Goal: Task Accomplishment & Management: Manage account settings

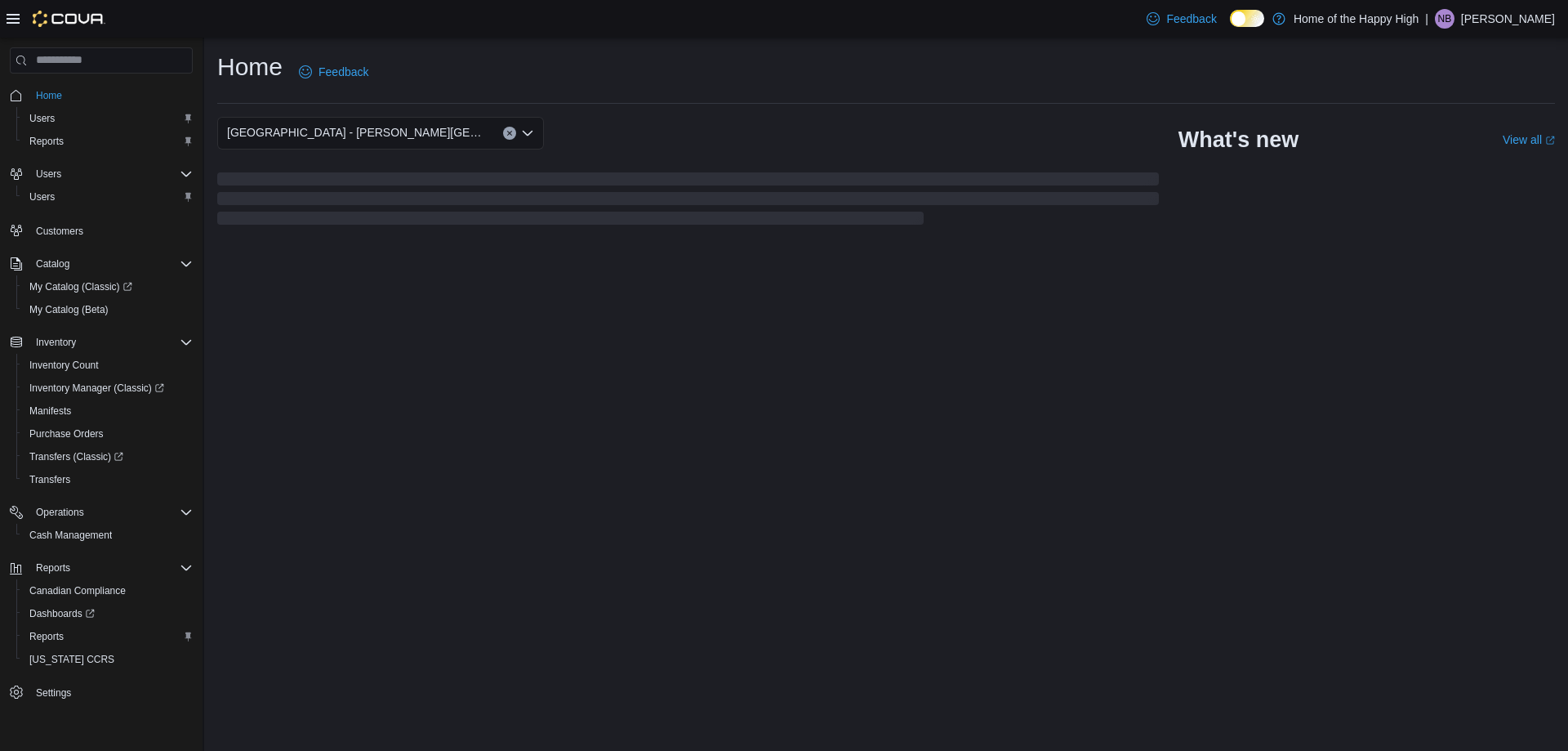
click at [1536, 16] on p "[PERSON_NAME]" at bounding box center [1508, 19] width 94 height 20
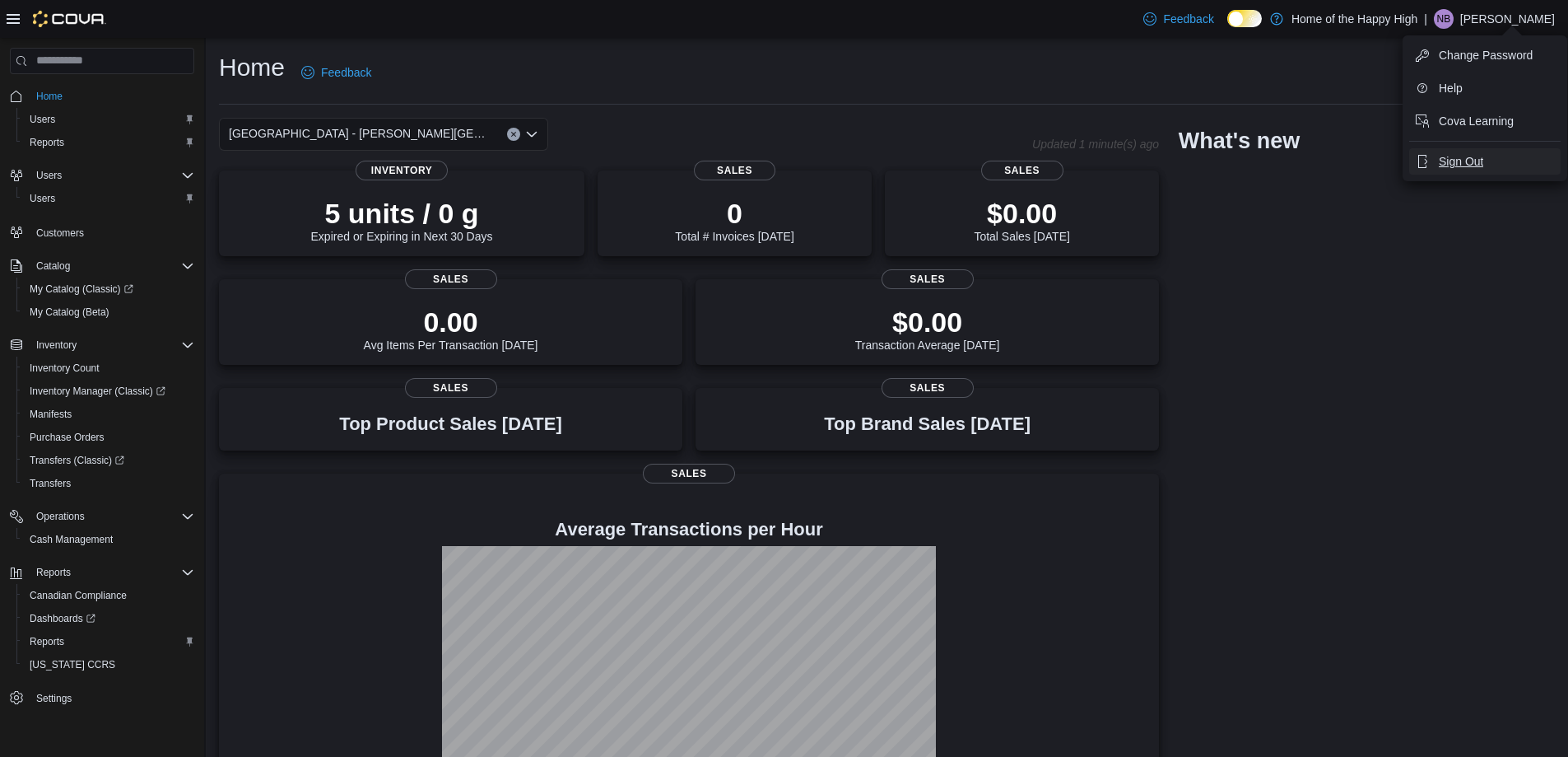
click at [1456, 155] on span "Sign Out" at bounding box center [1460, 161] width 45 height 16
